Goal: Find specific page/section: Find specific page/section

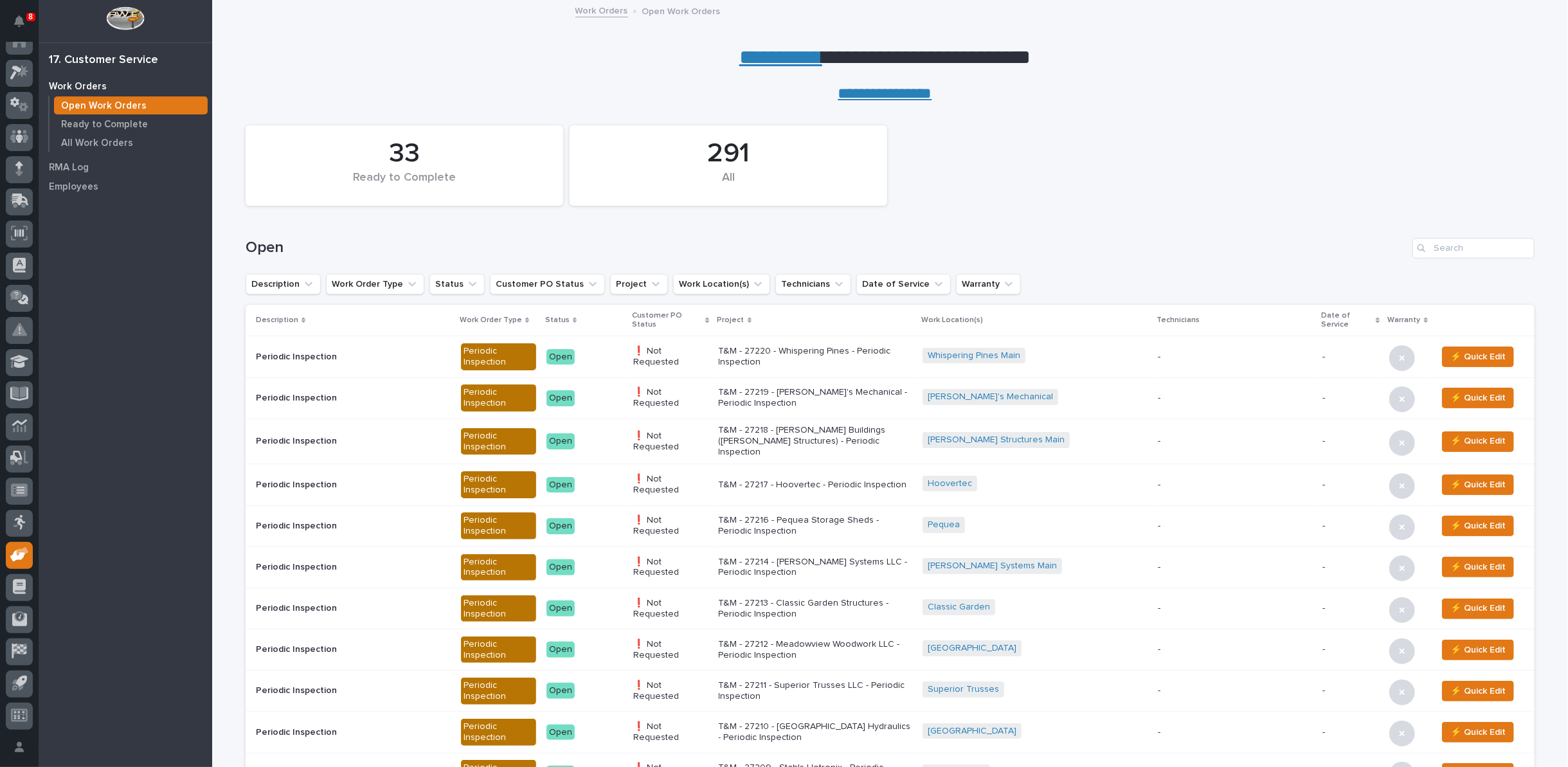
click at [758, 60] on link "**********" at bounding box center [781, 57] width 83 height 20
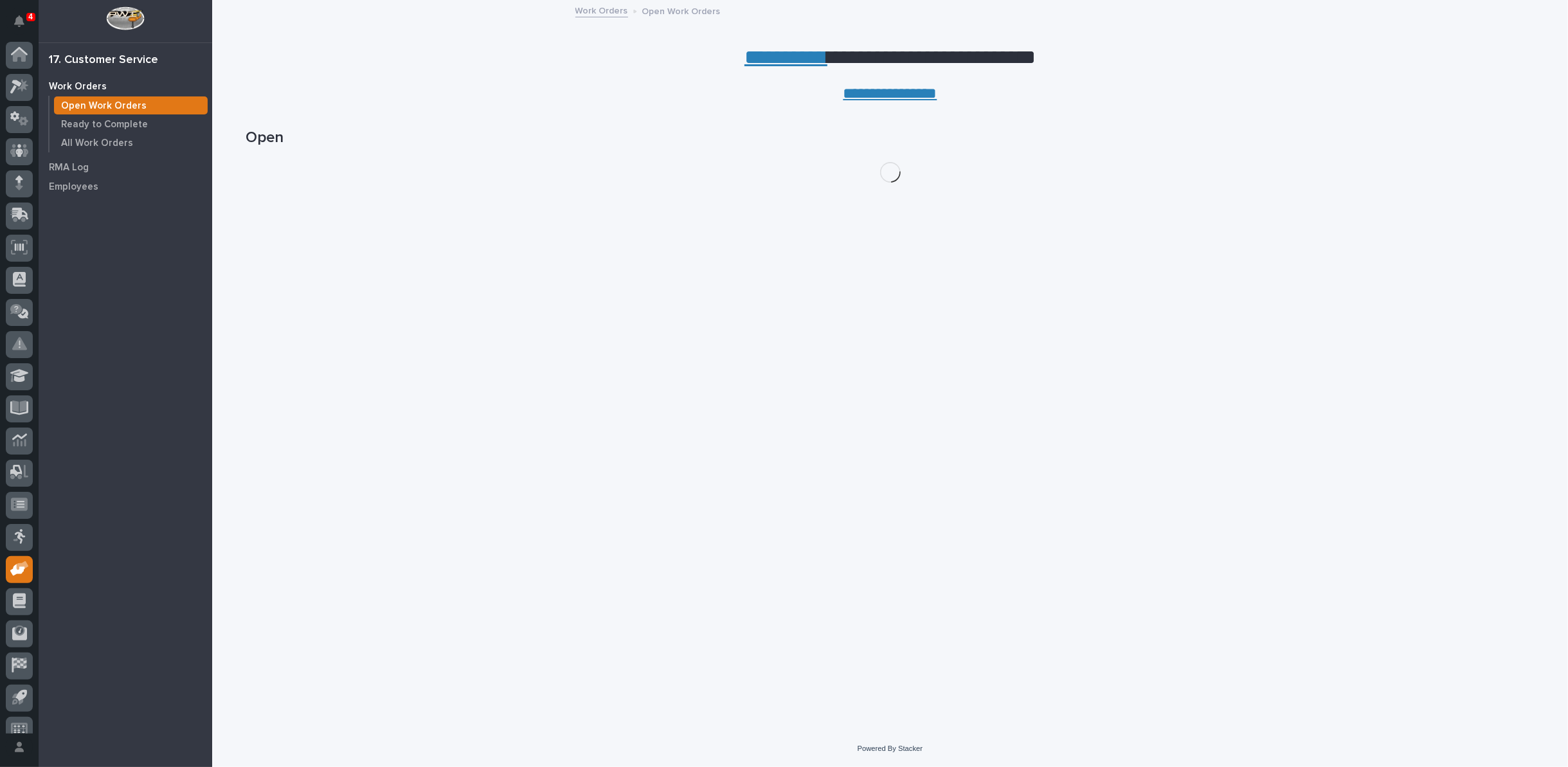
scroll to position [14, 0]
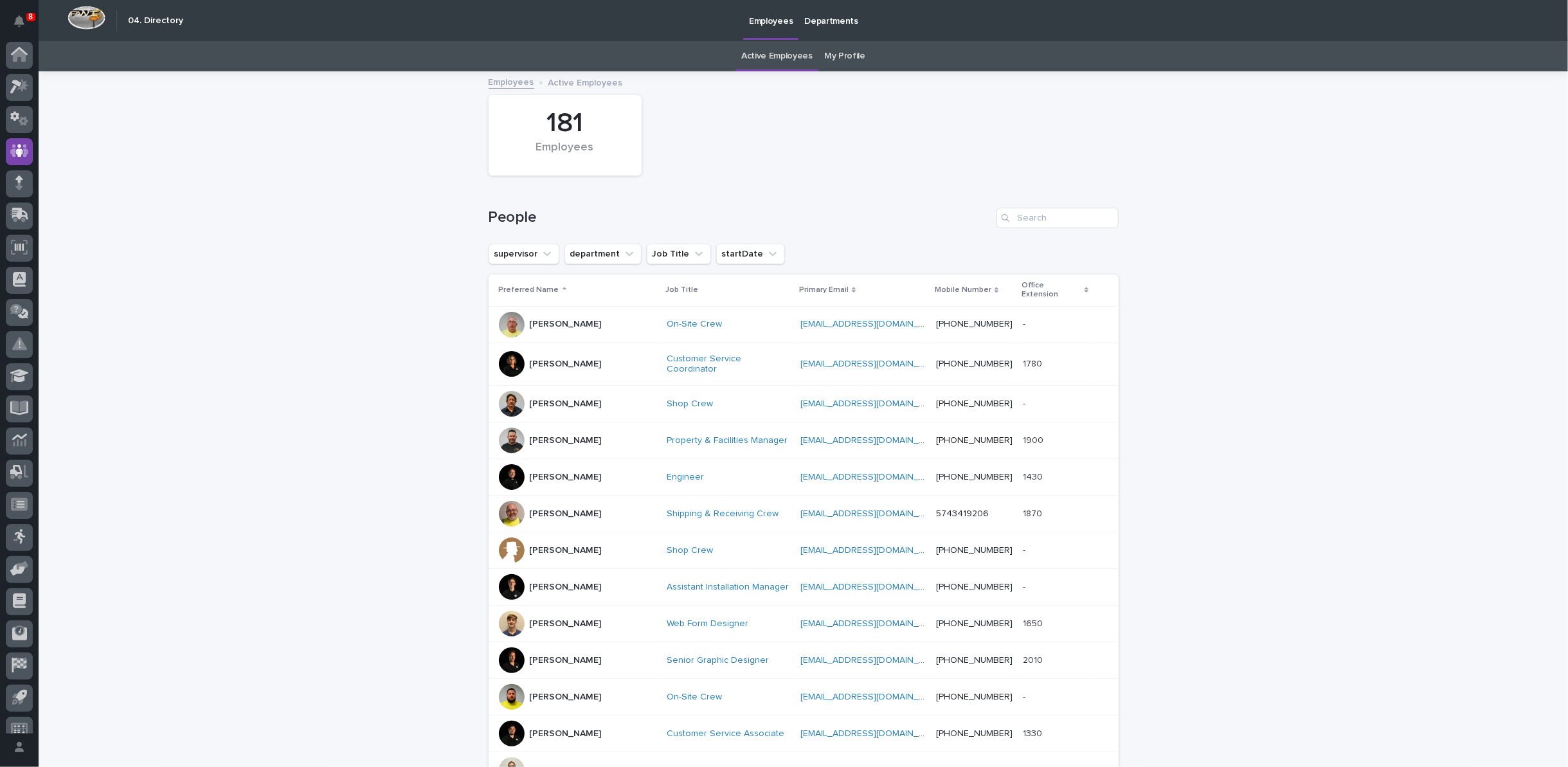
scroll to position [14, 0]
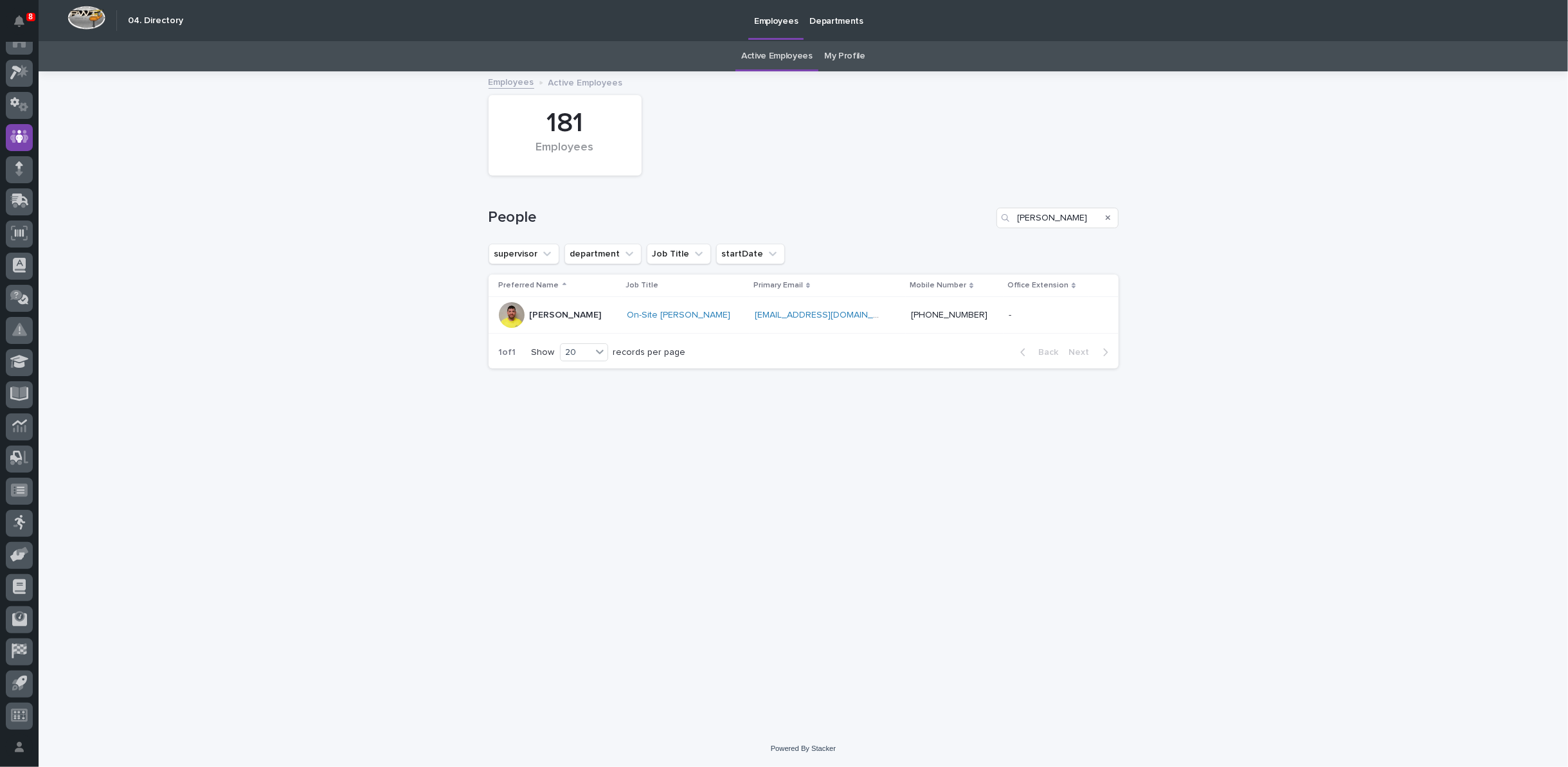
type input "[PERSON_NAME]"
